Goal: Task Accomplishment & Management: Use online tool/utility

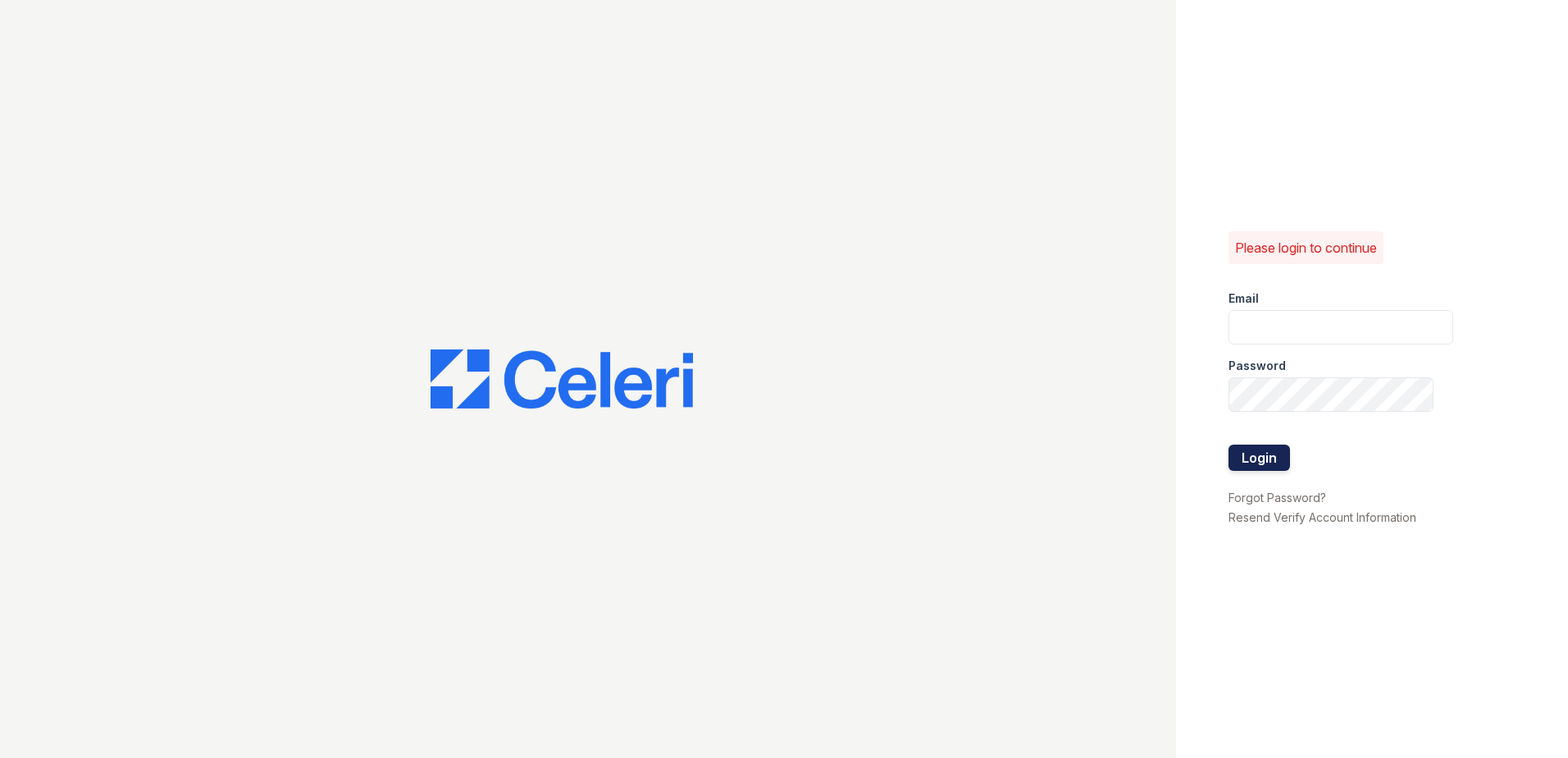
type input "[EMAIL_ADDRESS][DOMAIN_NAME]"
click at [1230, 452] on button "Login" at bounding box center [1259, 457] width 61 height 26
click at [1243, 456] on button "Login" at bounding box center [1259, 457] width 61 height 26
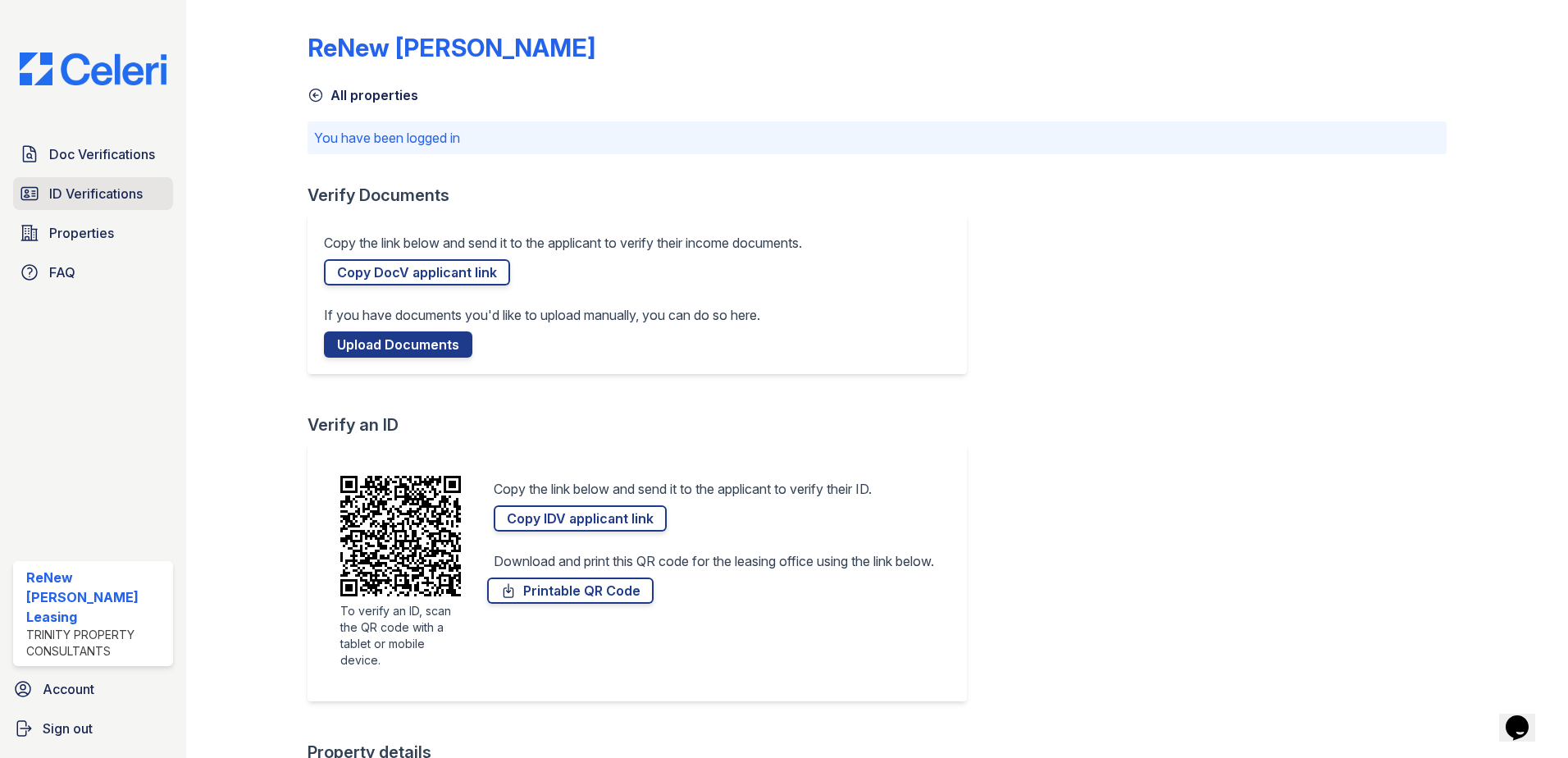
click at [52, 199] on span "ID Verifications" at bounding box center [95, 193] width 93 height 19
